Goal: Task Accomplishment & Management: Manage account settings

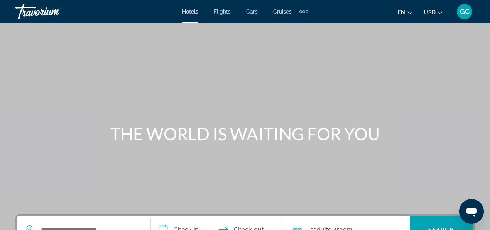
click at [462, 12] on span "GC" at bounding box center [465, 12] width 10 height 8
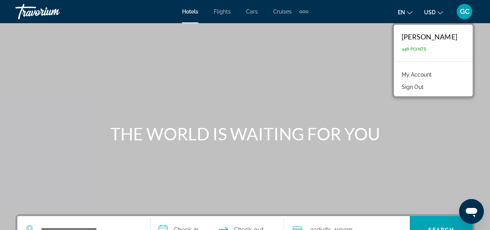
click at [398, 73] on link "My Account" at bounding box center [417, 74] width 38 height 10
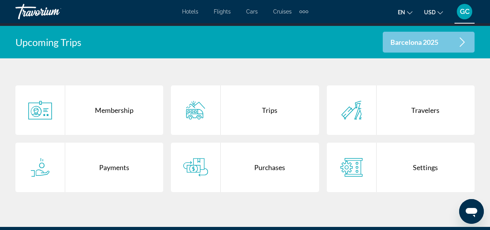
scroll to position [154, 0]
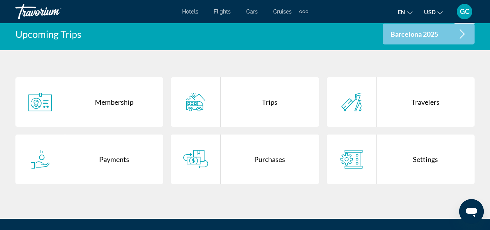
click at [269, 104] on div "Trips" at bounding box center [270, 101] width 98 height 49
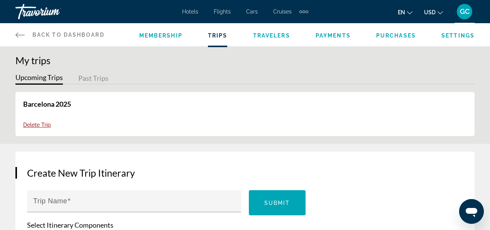
click at [95, 78] on button "Past Trips" at bounding box center [93, 79] width 30 height 12
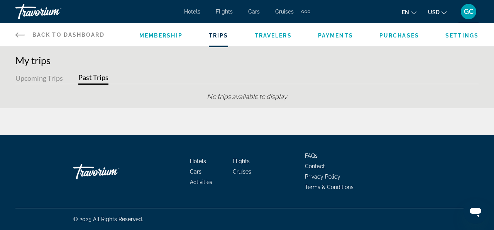
click at [49, 79] on button "Upcoming Trips" at bounding box center [38, 79] width 47 height 12
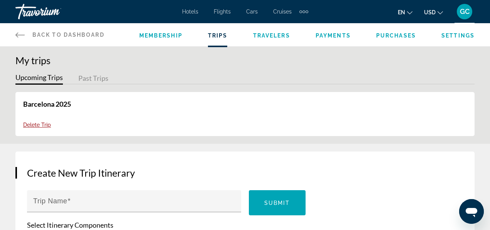
click at [409, 13] on icon "Change language" at bounding box center [409, 12] width 5 height 3
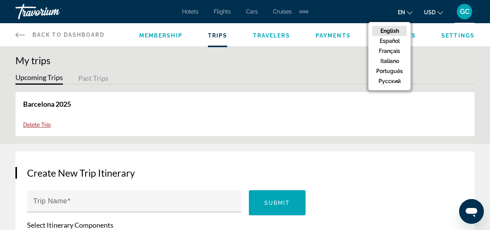
click at [441, 13] on icon "Change currency" at bounding box center [440, 12] width 5 height 3
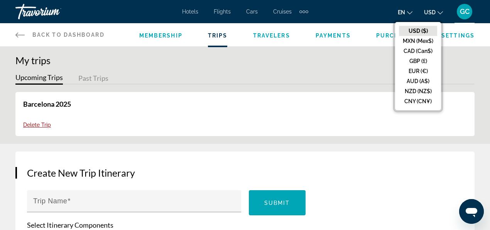
click at [464, 14] on span "GC" at bounding box center [465, 12] width 10 height 8
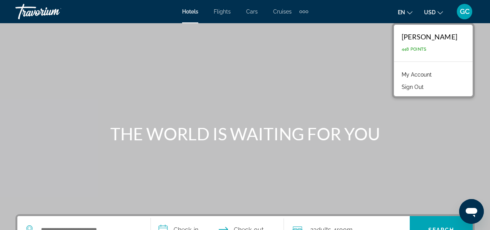
click at [40, 16] on div "Travorium" at bounding box center [53, 12] width 77 height 20
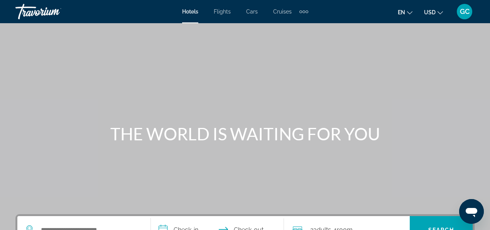
scroll to position [51, 0]
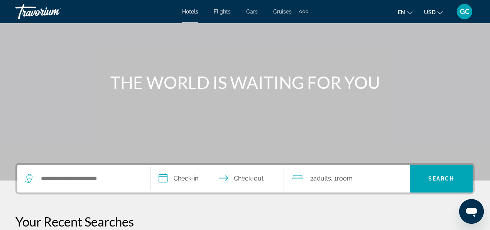
click at [466, 14] on span "GC" at bounding box center [465, 12] width 10 height 8
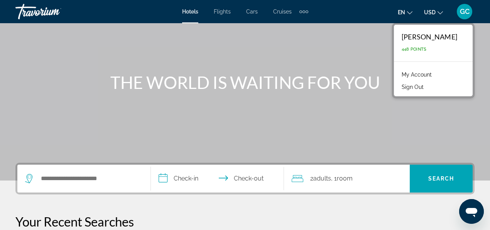
click at [398, 88] on button "Sign Out" at bounding box center [413, 87] width 30 height 10
